Goal: Task Accomplishment & Management: Complete application form

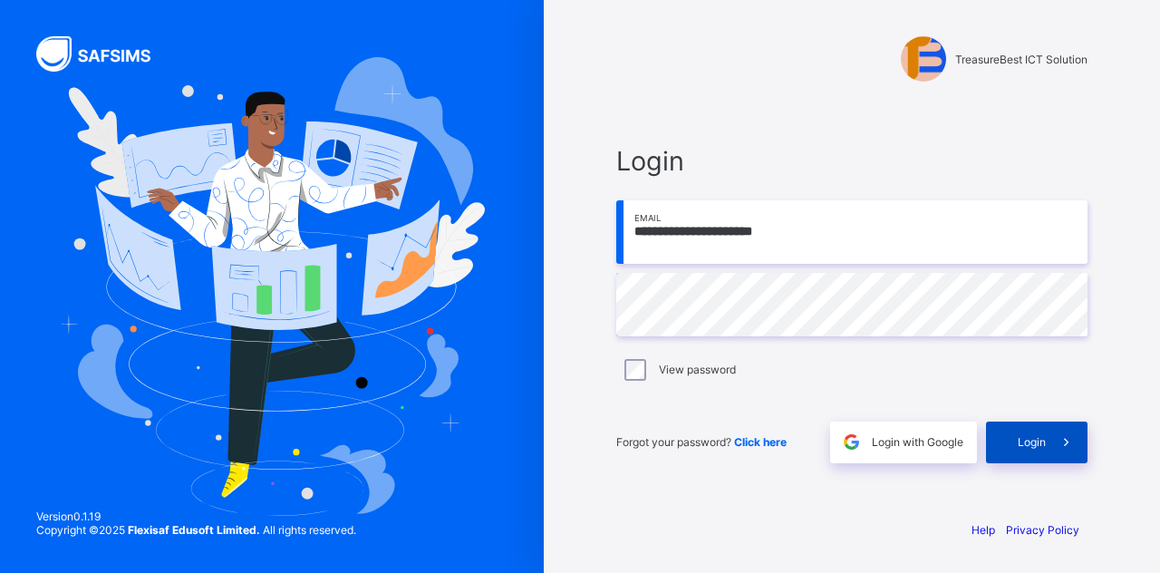
click at [1028, 447] on span "Login" at bounding box center [1032, 442] width 28 height 14
